Goal: Register for event/course

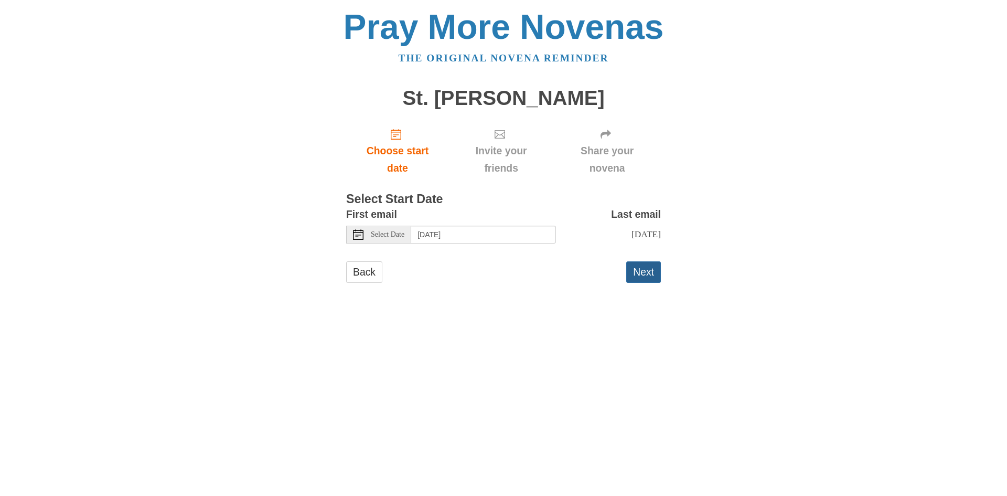
click at [650, 283] on button "Next" at bounding box center [643, 271] width 35 height 21
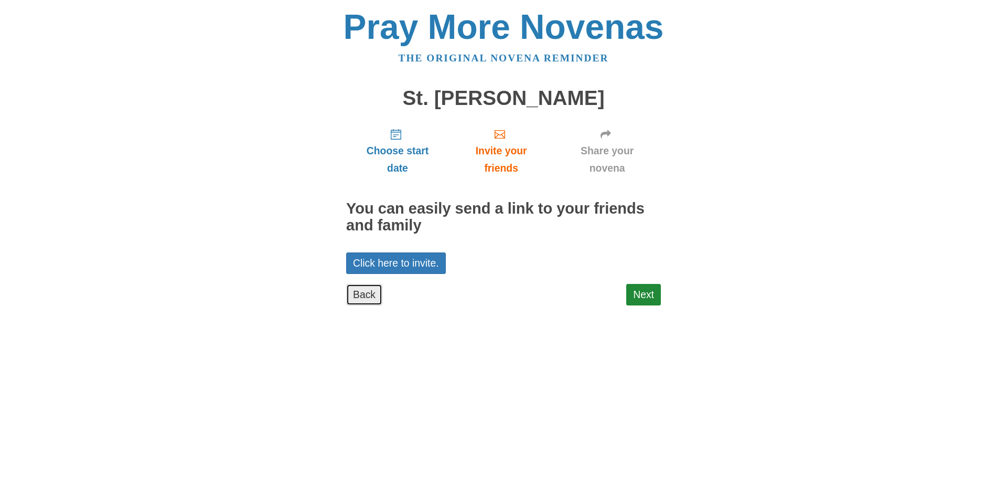
click at [353, 297] on link "Back" at bounding box center [364, 294] width 36 height 21
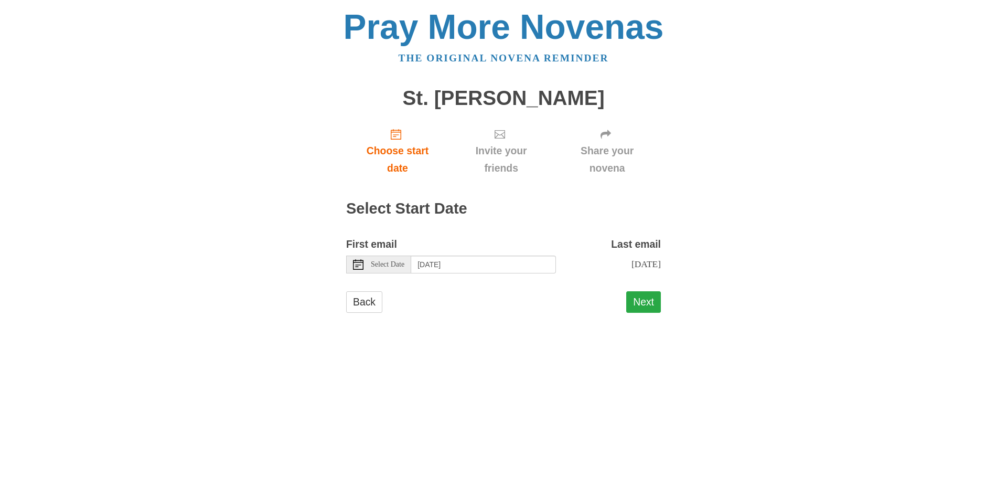
click at [646, 313] on button "Next" at bounding box center [643, 301] width 35 height 21
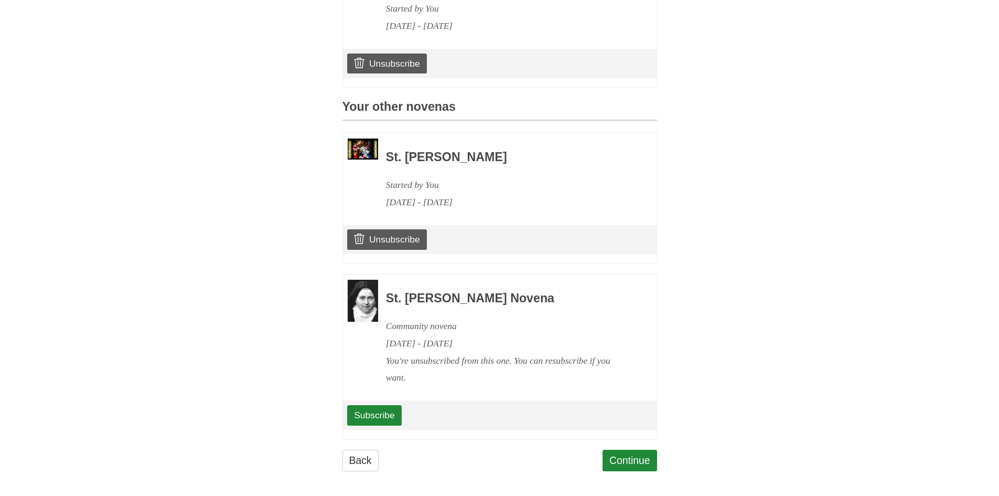
scroll to position [392, 0]
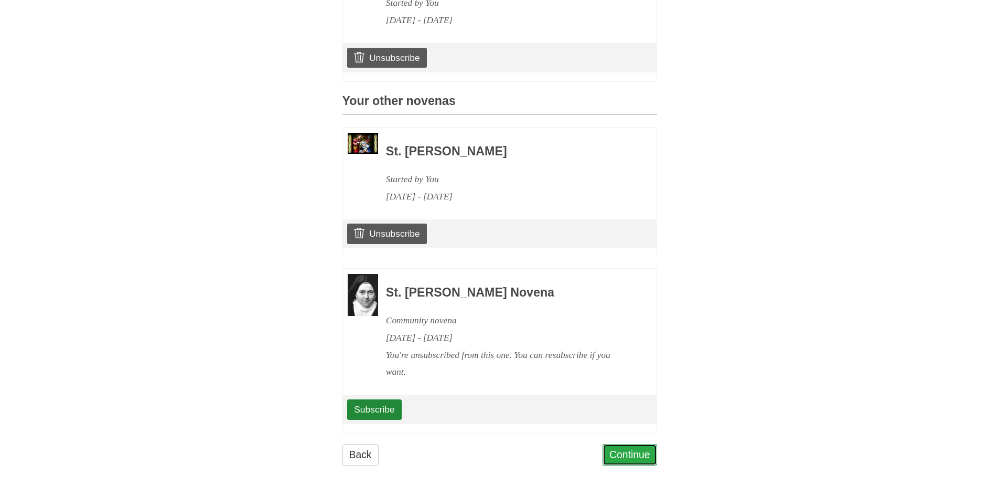
click at [640, 450] on link "Continue" at bounding box center [629, 454] width 55 height 21
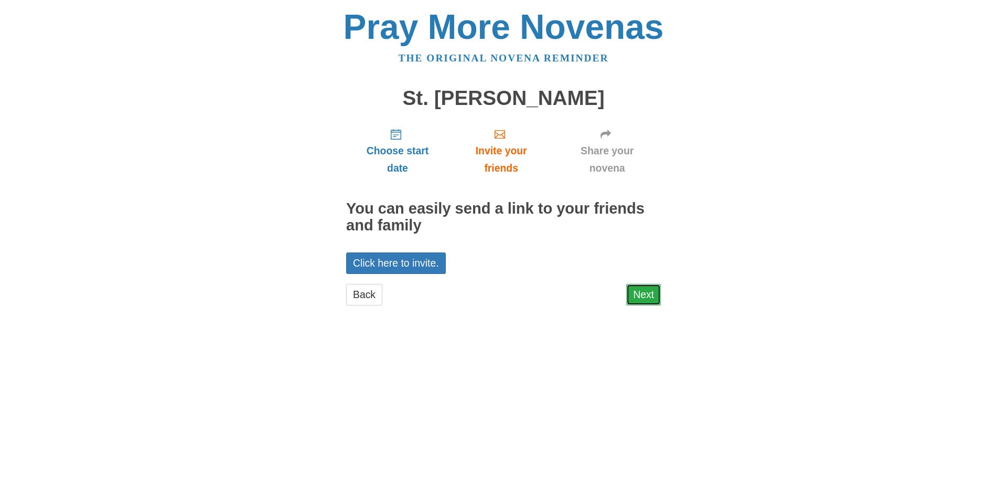
click at [632, 288] on link "Next" at bounding box center [643, 294] width 35 height 21
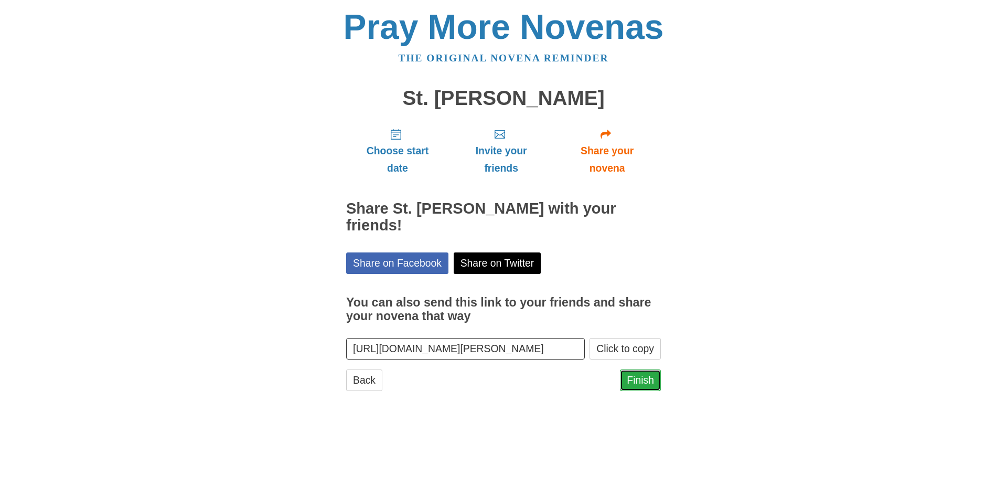
click at [644, 379] on link "Finish" at bounding box center [640, 379] width 41 height 21
